Goal: Task Accomplishment & Management: Use online tool/utility

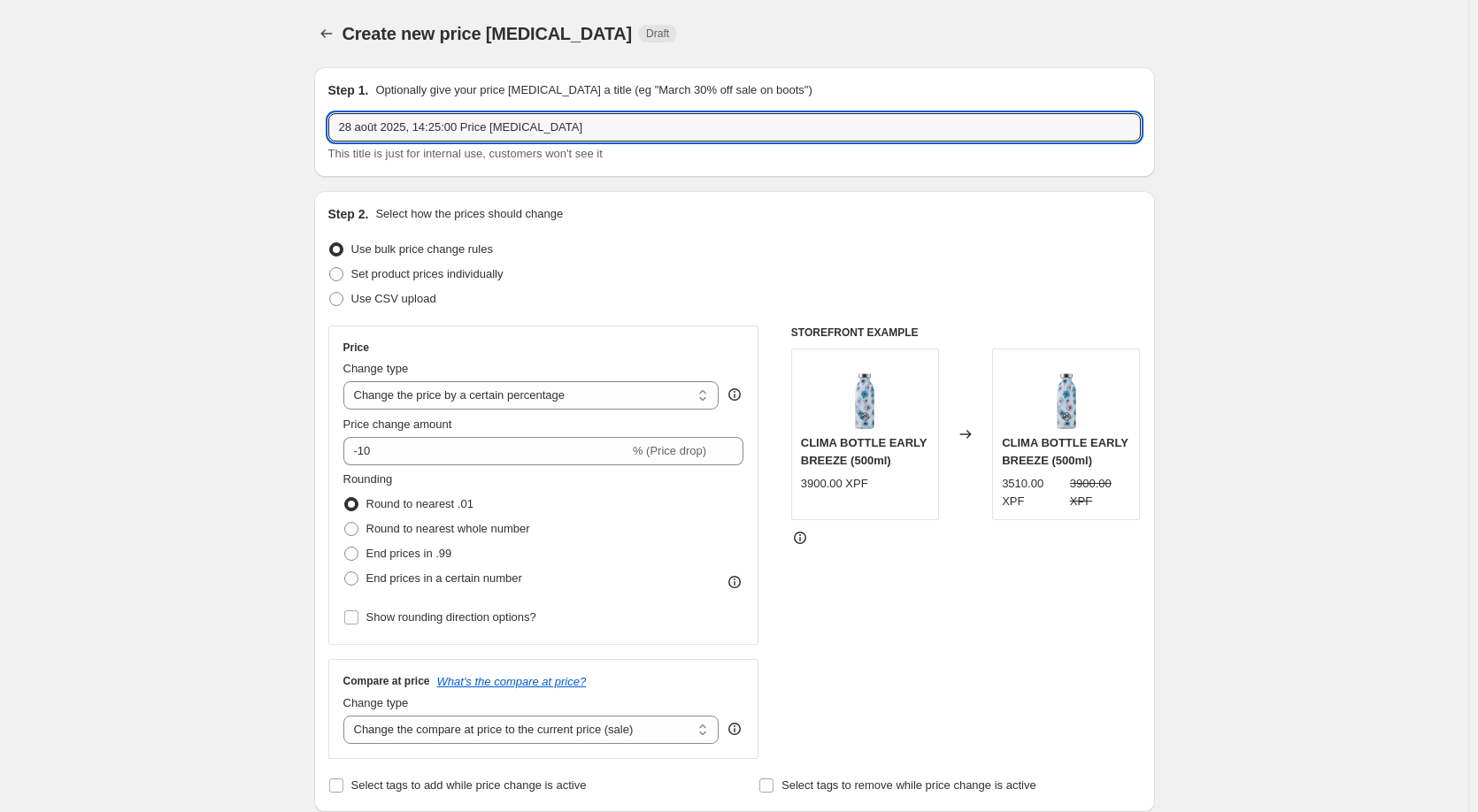
select select "percentage"
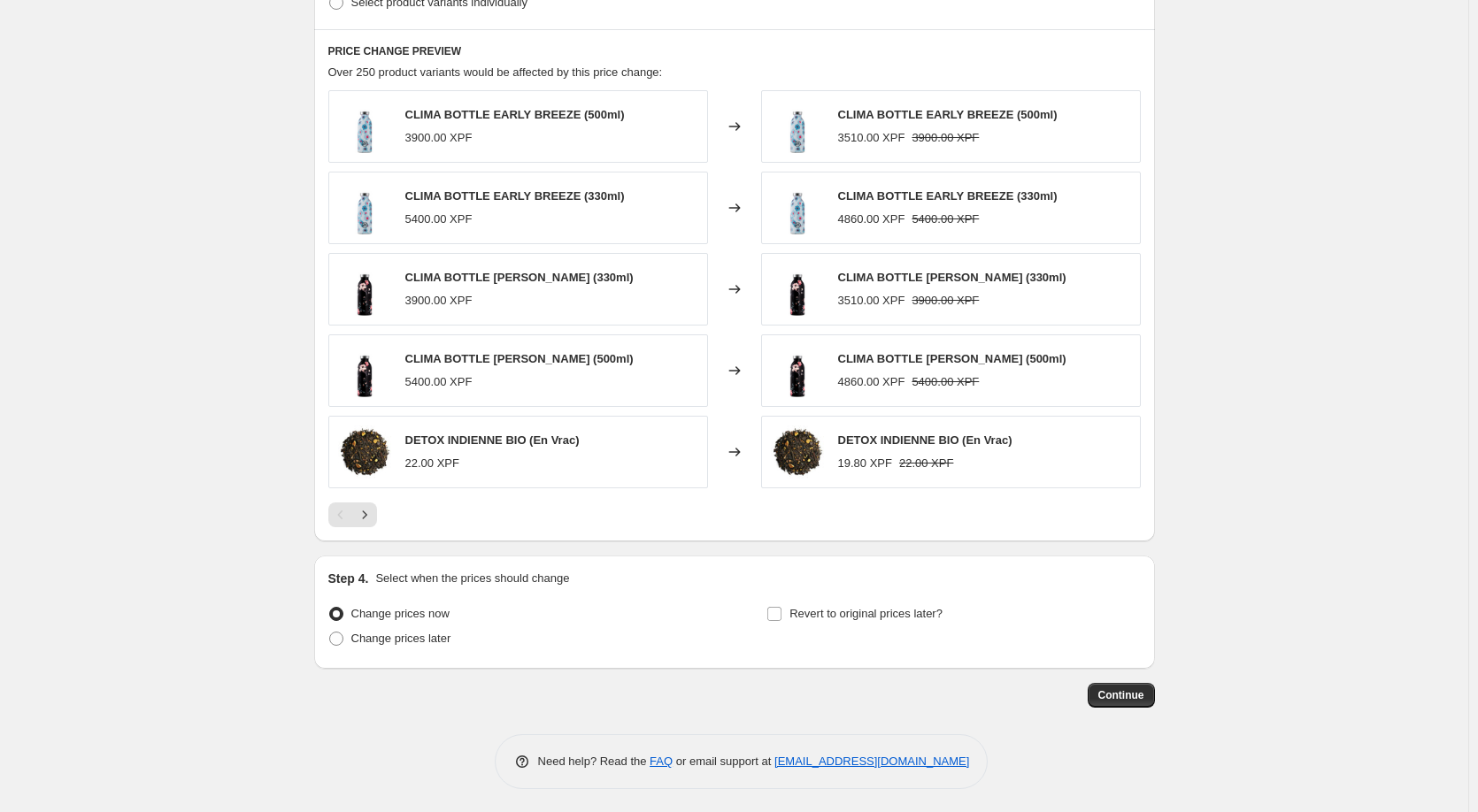
scroll to position [957, 0]
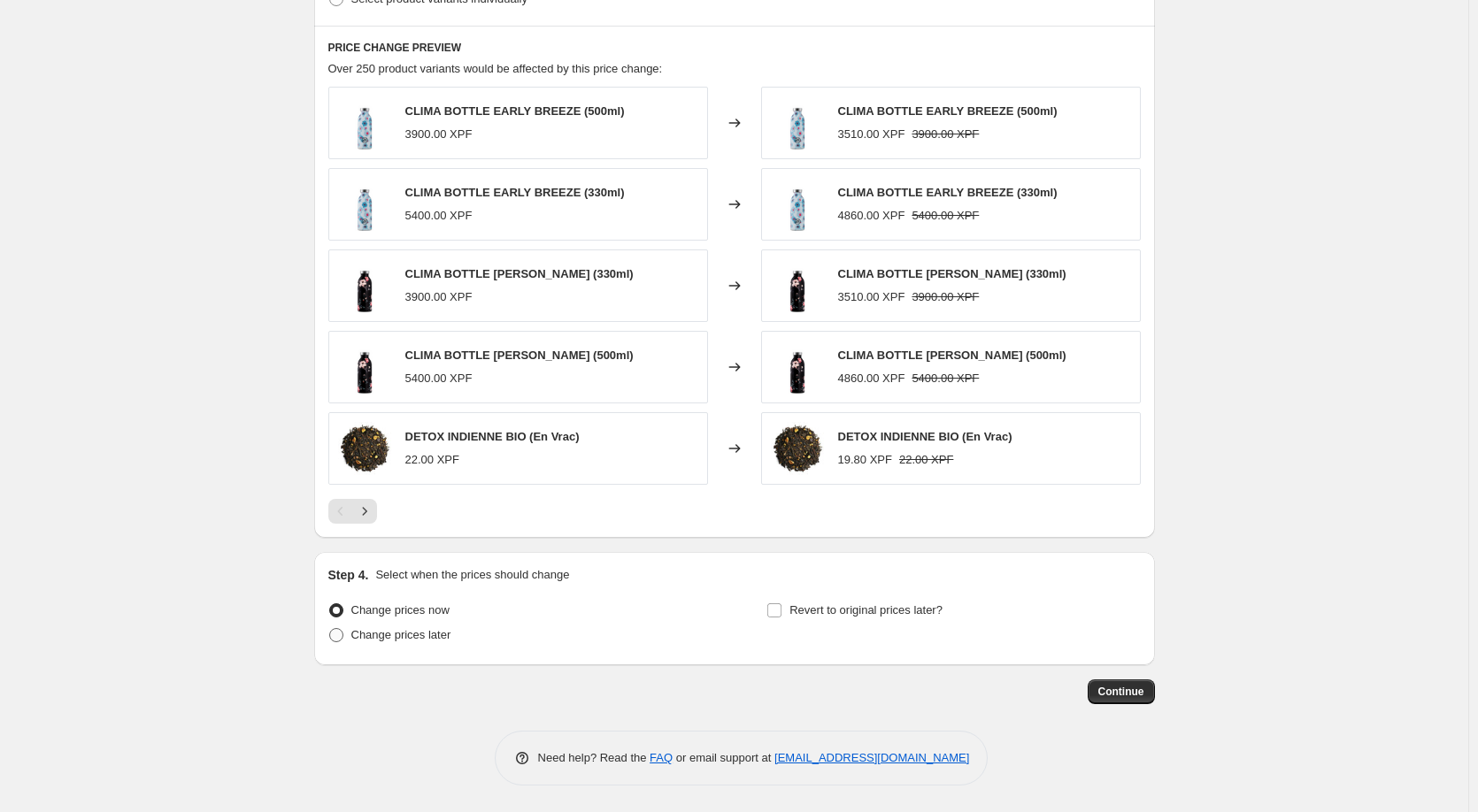
type input "0825 SOLDES -10%"
click at [338, 641] on span at bounding box center [336, 636] width 15 height 15
click at [331, 630] on input "Change prices later" at bounding box center [330, 629] width 1 height 1
radio input "true"
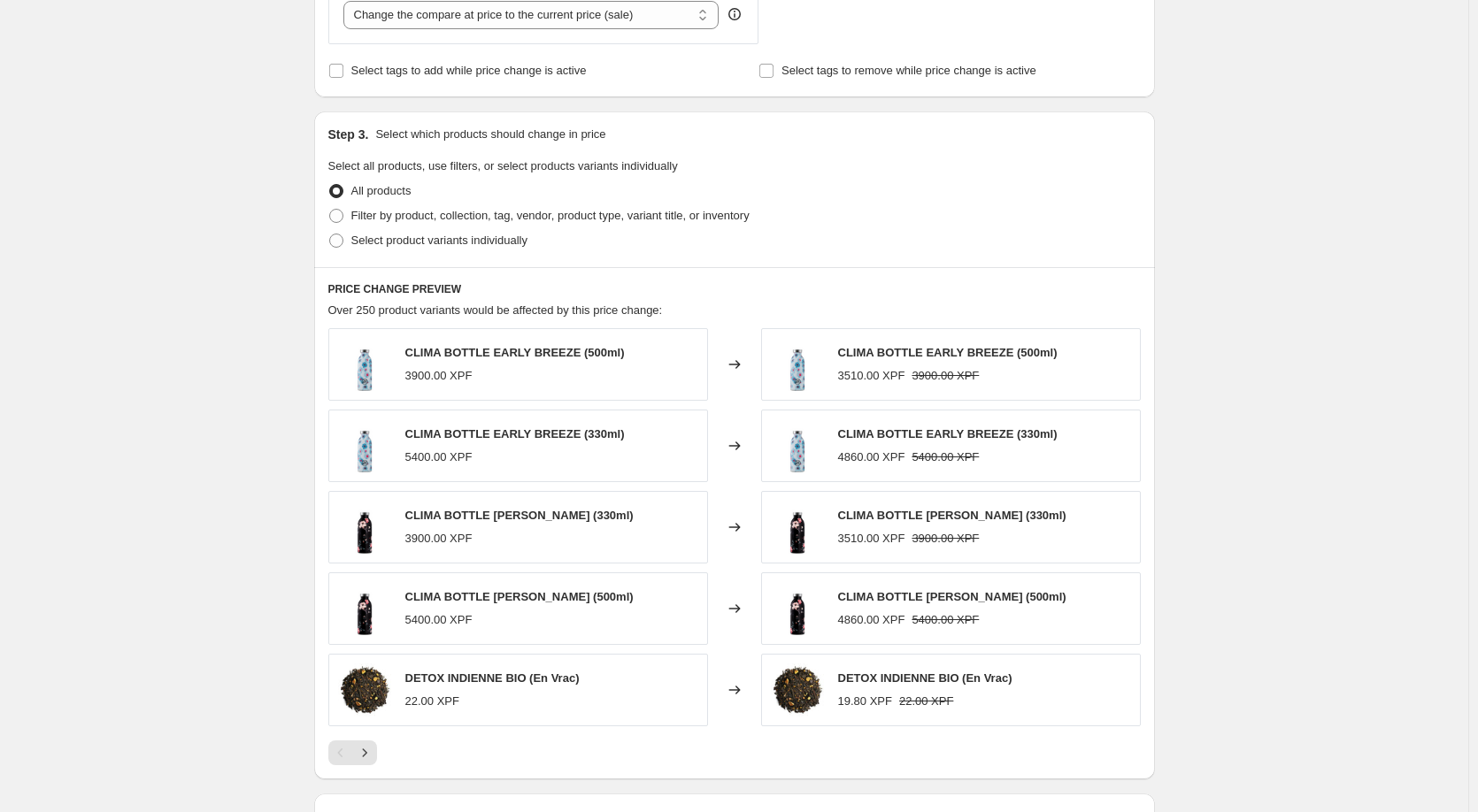
scroll to position [692, 0]
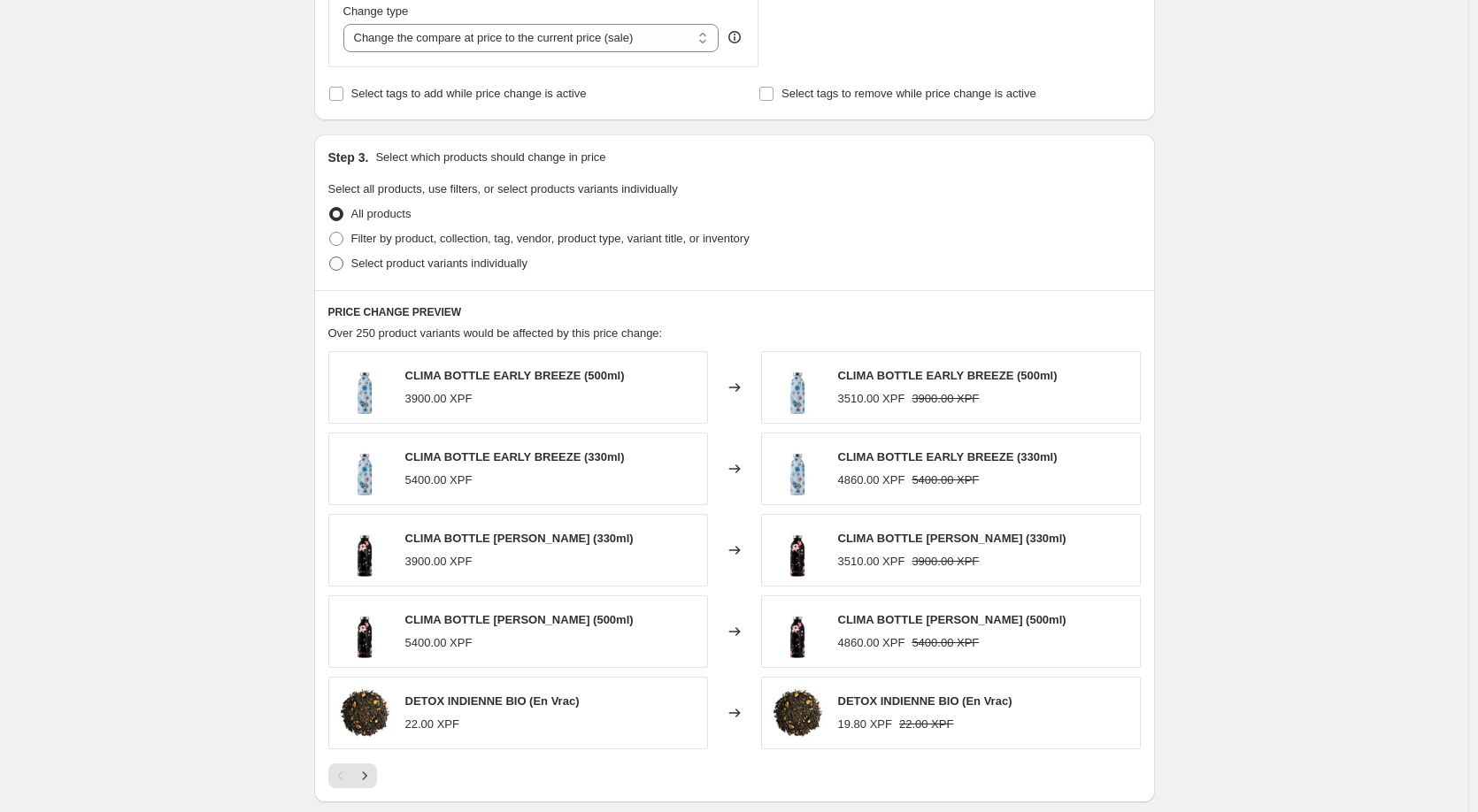
click at [341, 267] on span at bounding box center [336, 263] width 15 height 15
click at [331, 257] on input "Select product variants individually" at bounding box center [330, 256] width 1 height 1
radio input "true"
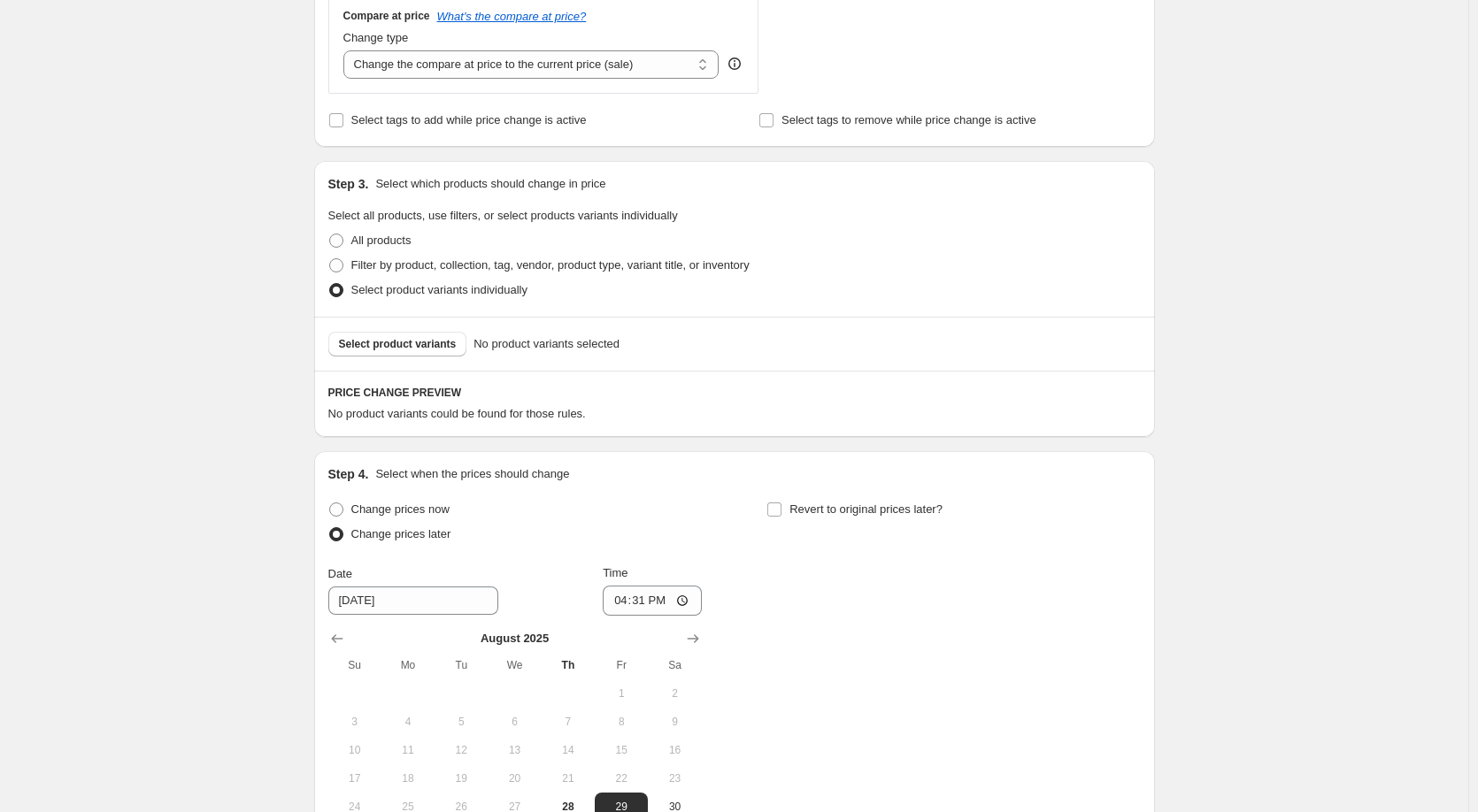
scroll to position [631, 0]
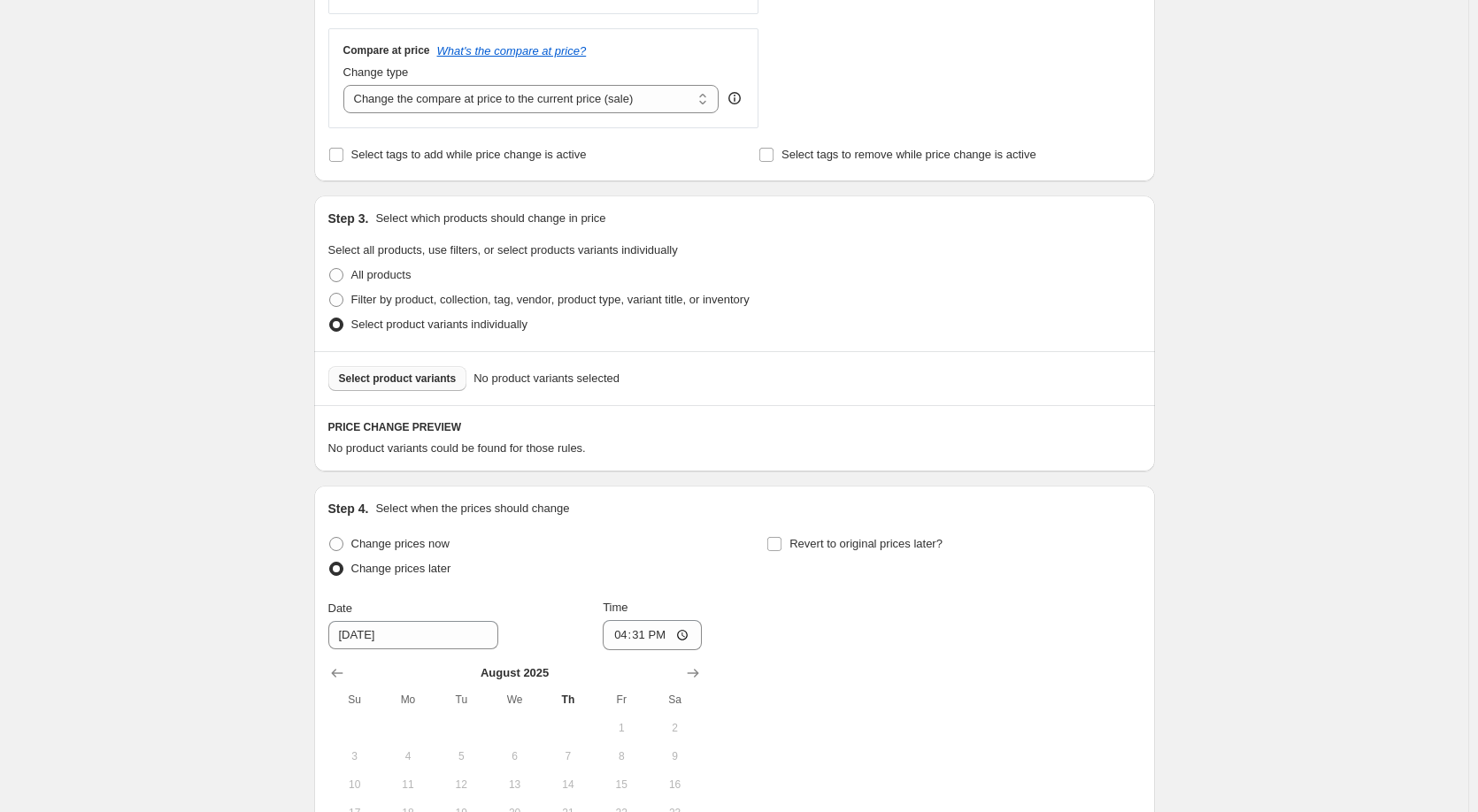
click at [361, 384] on span "Select product variants" at bounding box center [398, 378] width 118 height 15
